Goal: Entertainment & Leisure: Consume media (video, audio)

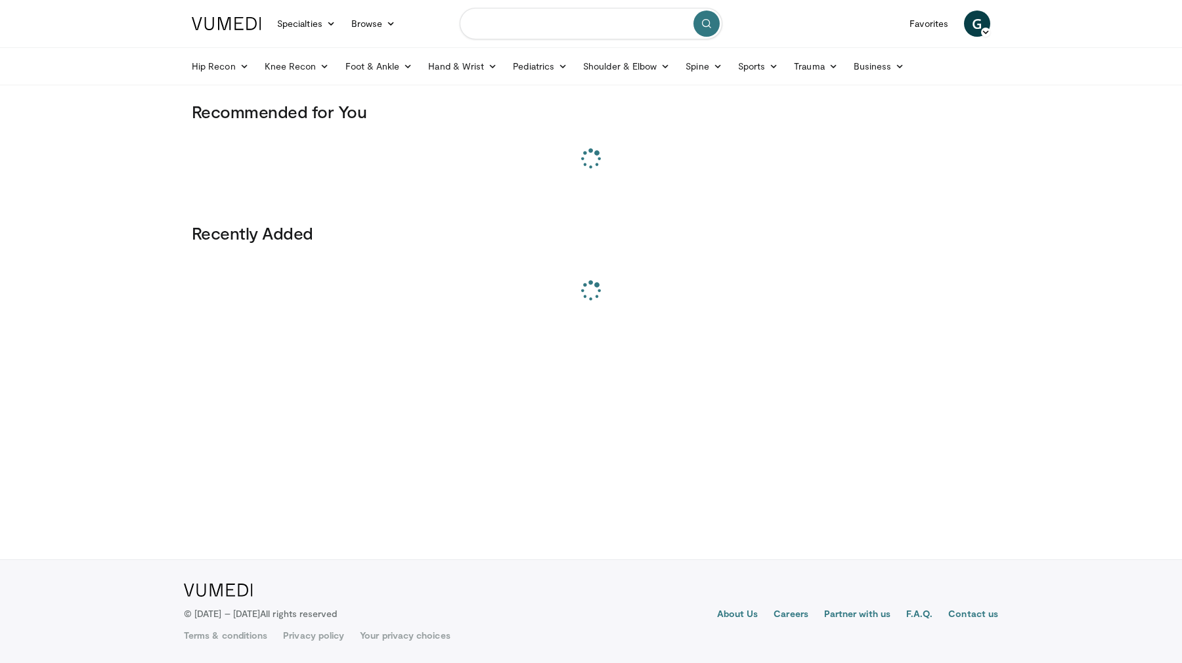
click at [543, 24] on input "Search topics, interventions" at bounding box center [591, 24] width 263 height 32
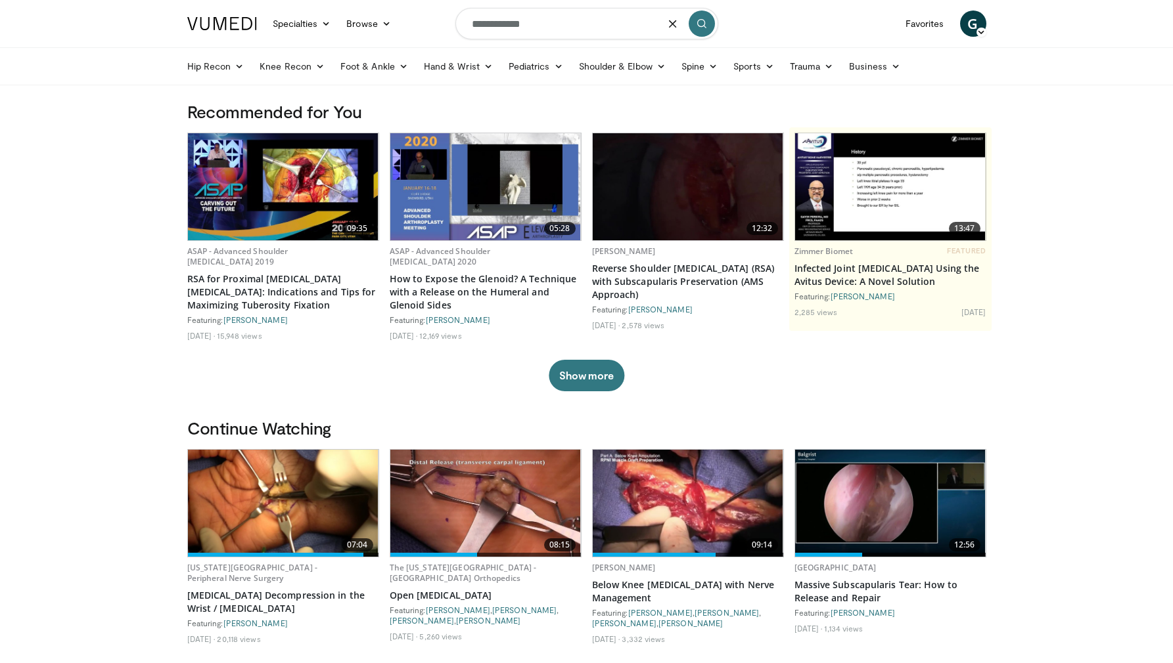
type input "**********"
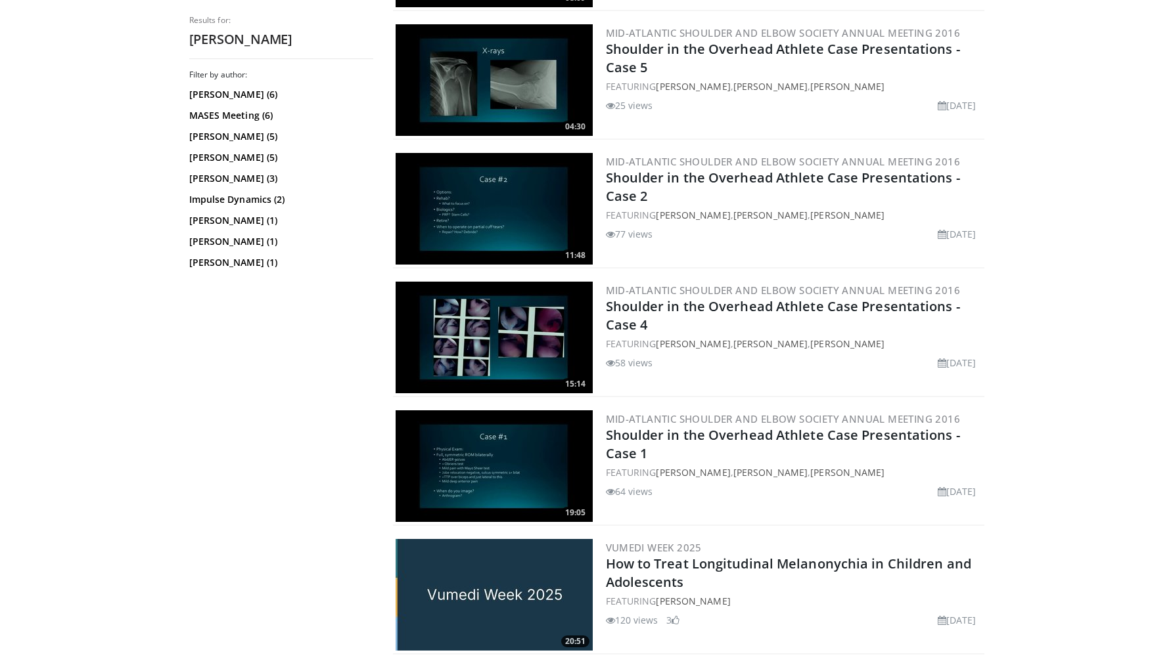
scroll to position [635, 0]
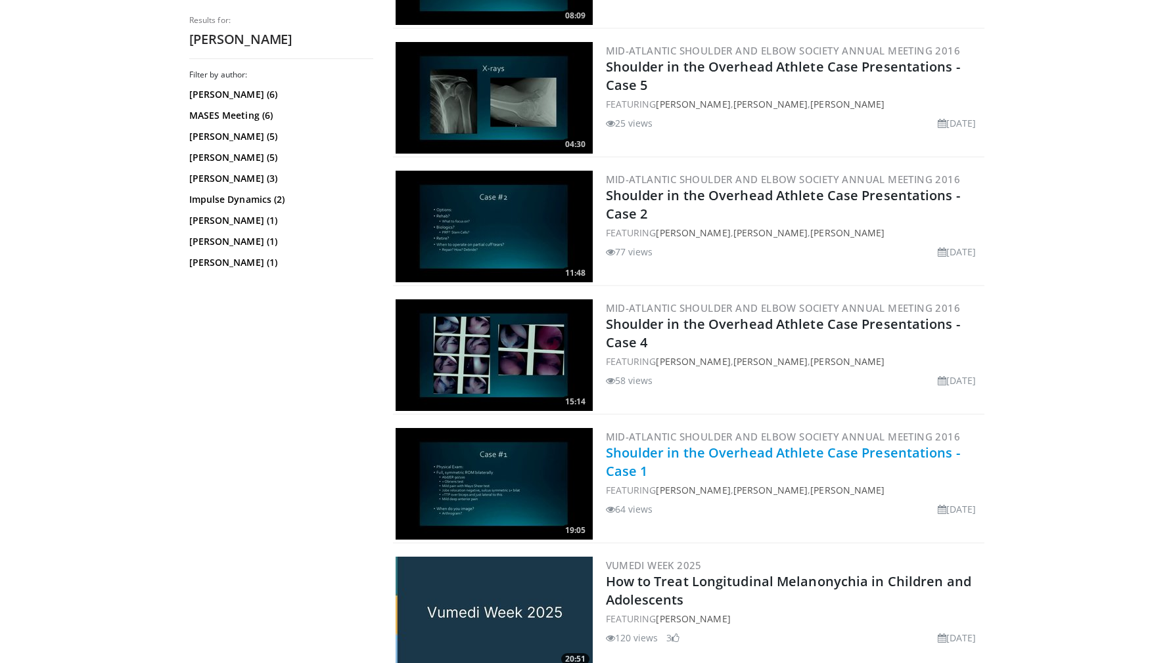
click at [696, 451] on link "Shoulder in the Overhead Athlete Case Presentations - Case 1" at bounding box center [783, 462] width 354 height 36
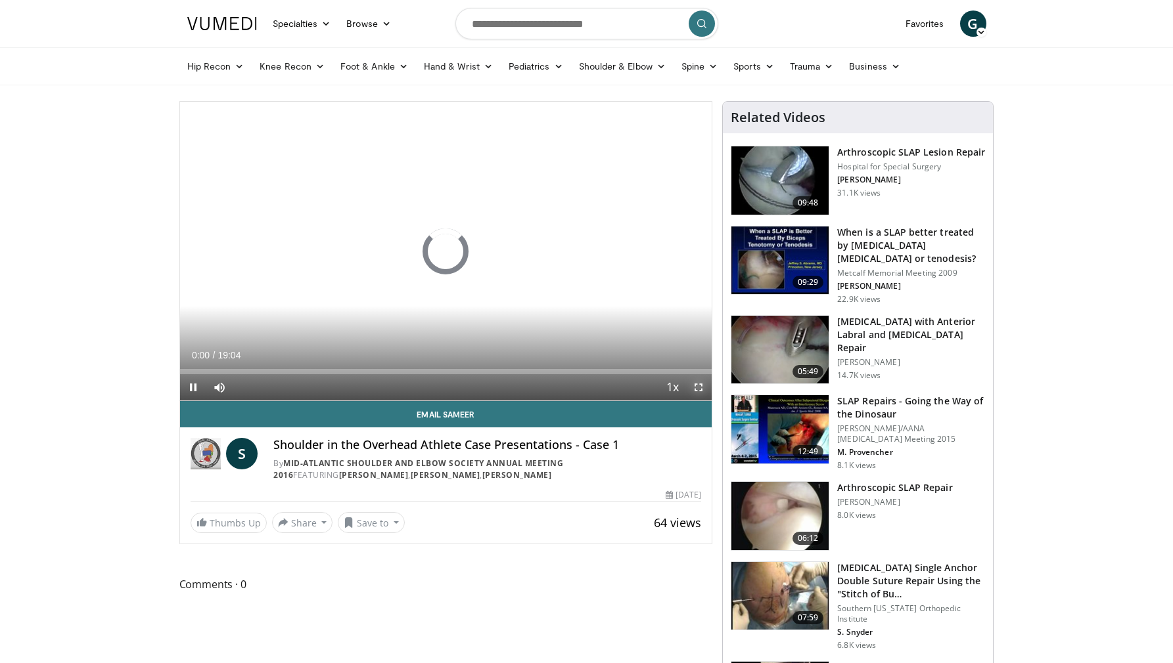
click at [698, 391] on span "Video Player" at bounding box center [698, 387] width 26 height 26
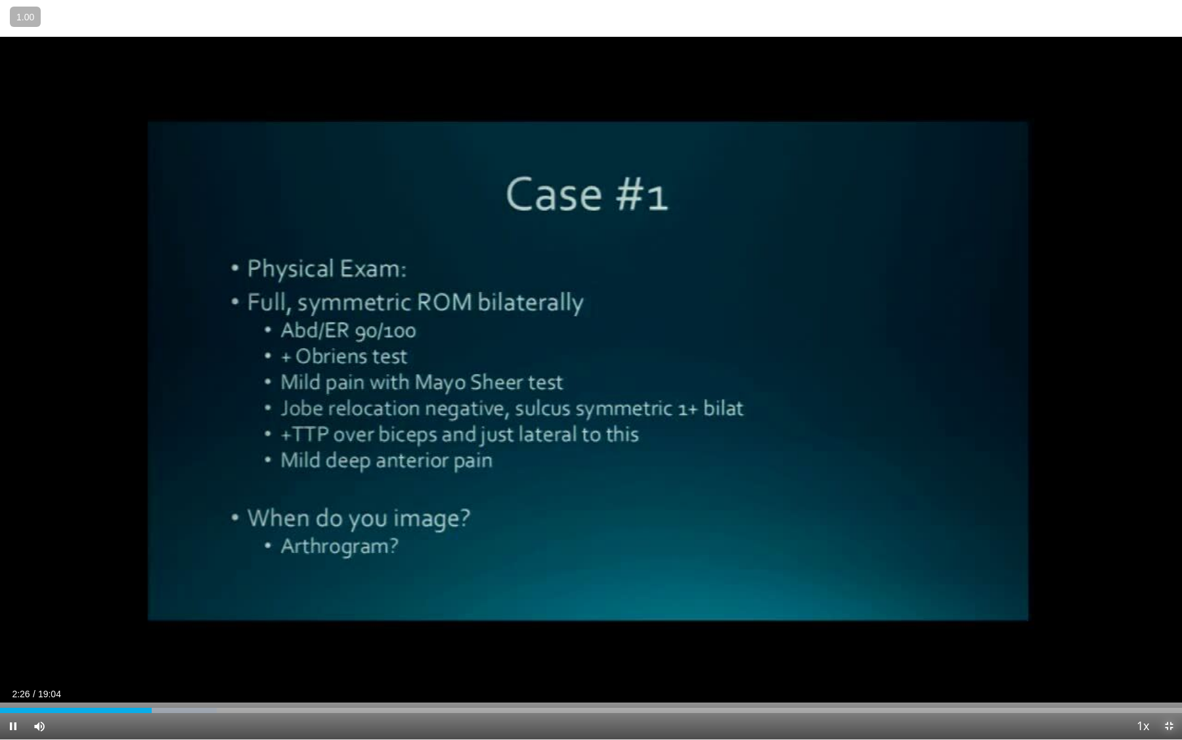
click at [1169, 663] on span "Video Player" at bounding box center [1169, 726] width 26 height 26
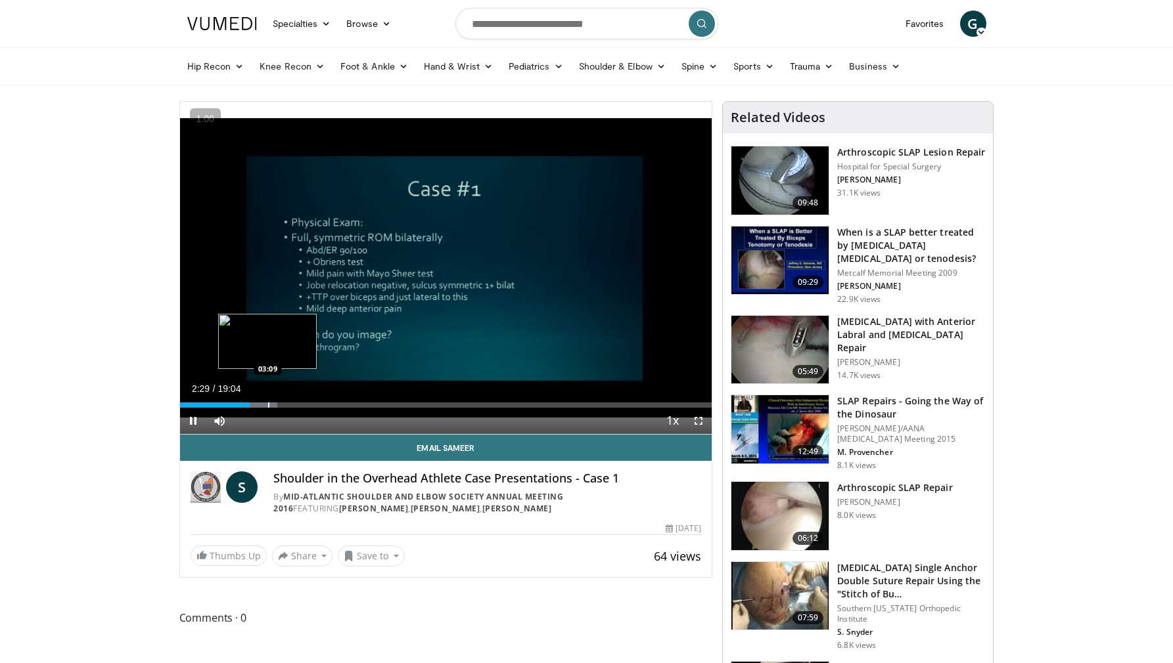
click at [268, 403] on div "Progress Bar" at bounding box center [268, 405] width 1 height 5
click at [286, 405] on div "Progress Bar" at bounding box center [286, 405] width 1 height 5
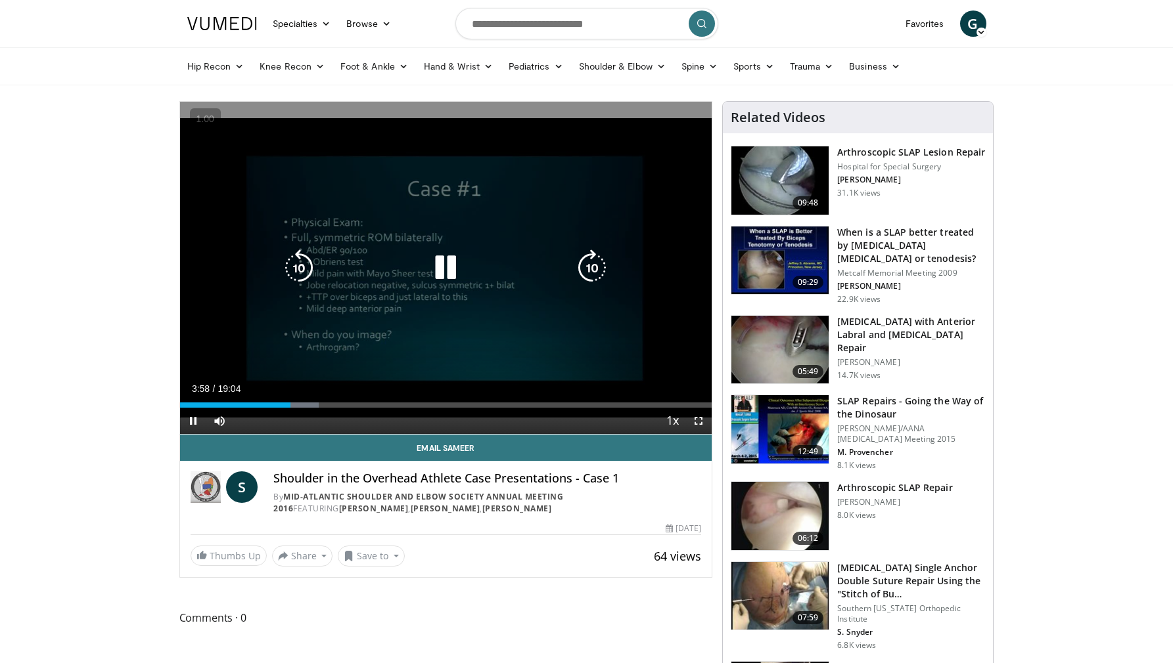
click at [446, 273] on icon "Video Player" at bounding box center [445, 268] width 37 height 37
